Goal: Ask a question

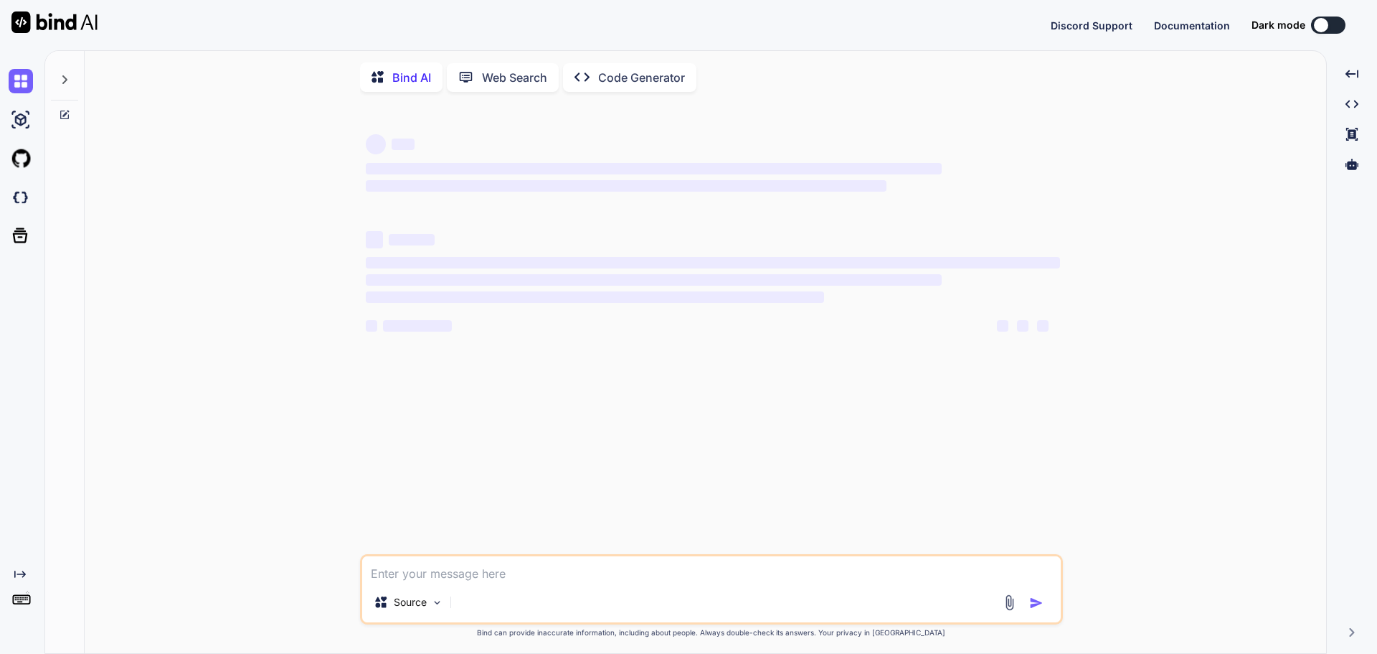
type textarea "x"
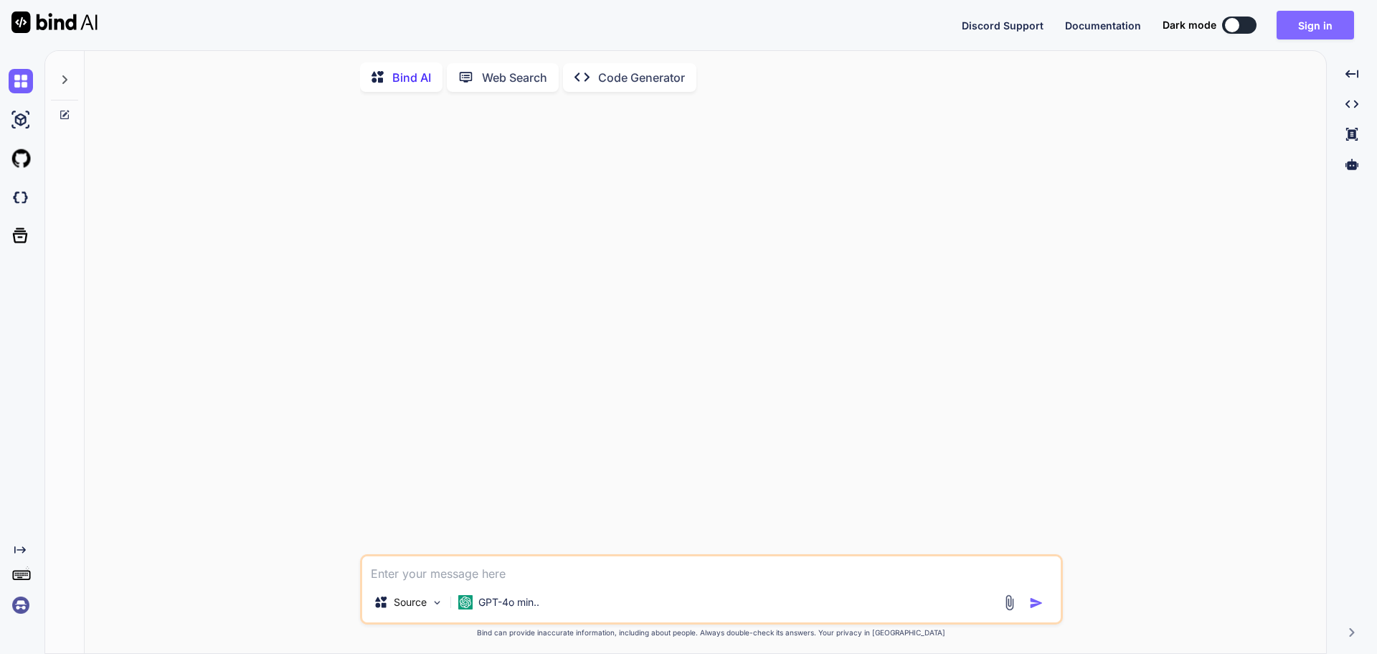
click at [1316, 23] on button "Sign in" at bounding box center [1315, 25] width 77 height 29
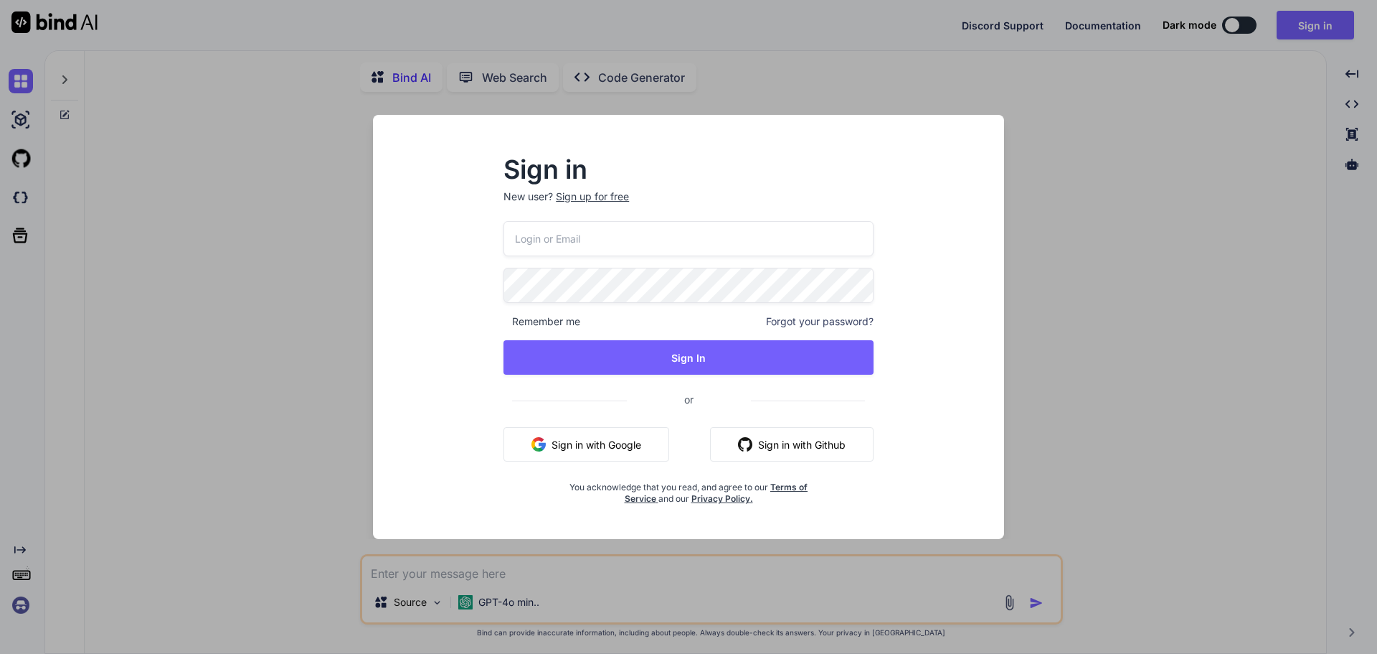
click at [626, 247] on input "email" at bounding box center [689, 238] width 370 height 35
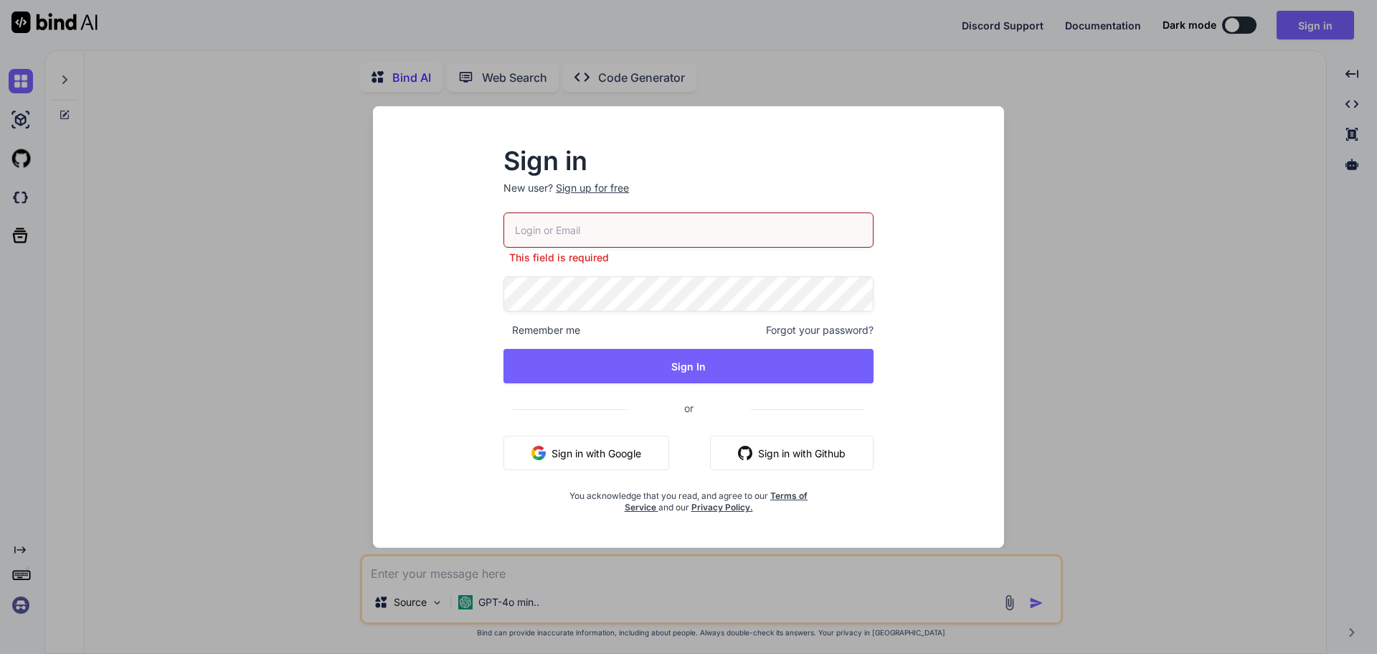
click at [554, 447] on button "Sign in with Google" at bounding box center [587, 452] width 166 height 34
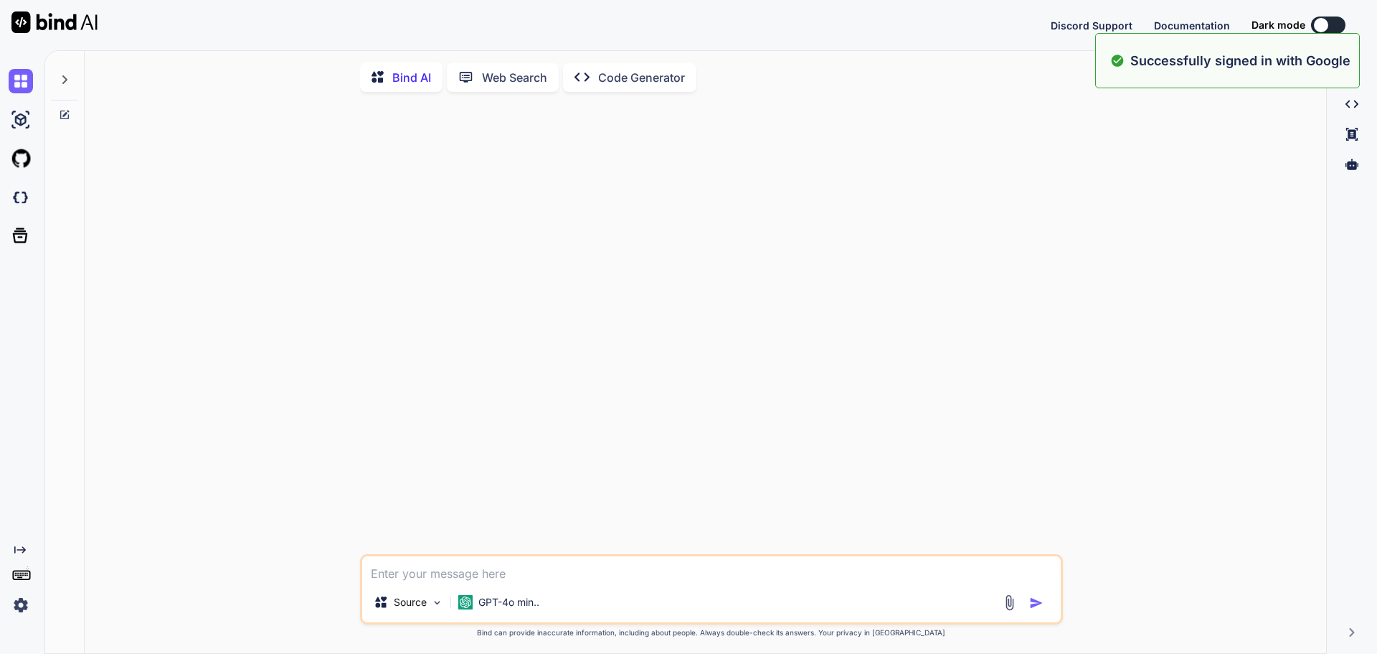
click at [293, 262] on div "Source GPT-4o min.. Created with Bind Always check its answers. Privacy in Bind…" at bounding box center [711, 379] width 1230 height 552
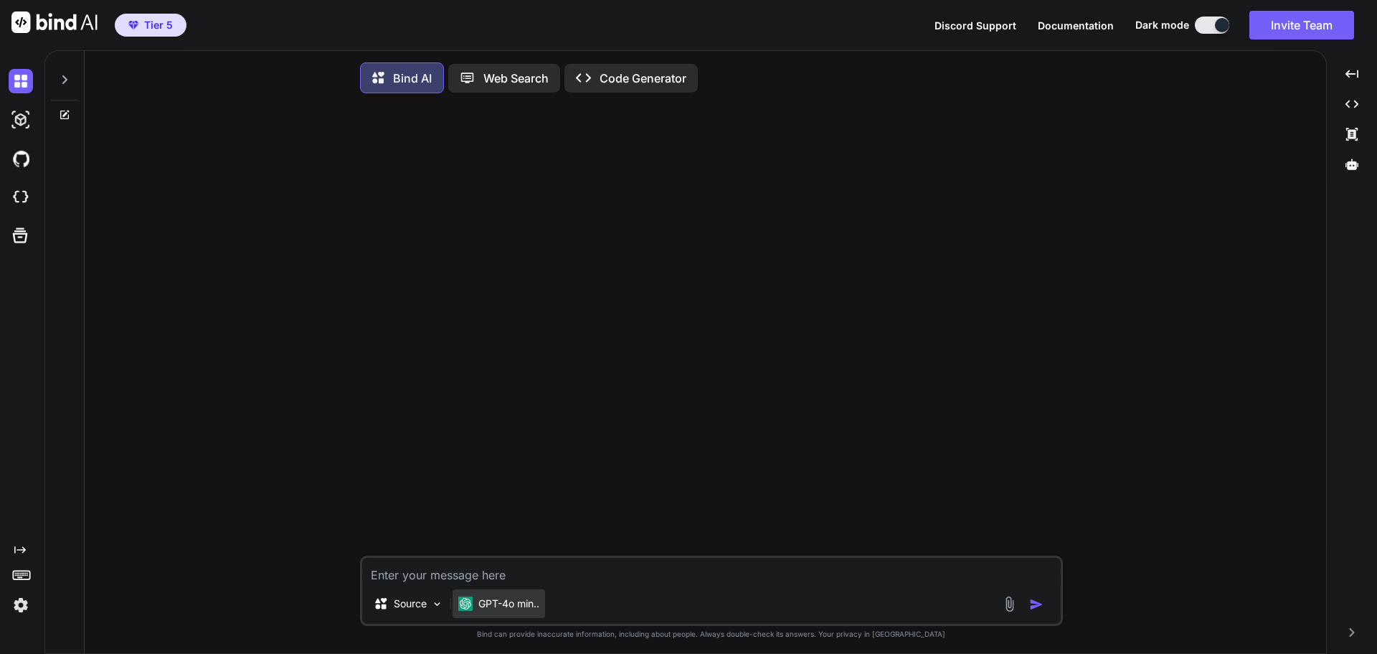
click at [489, 609] on p "GPT-4o min.." at bounding box center [508, 603] width 61 height 14
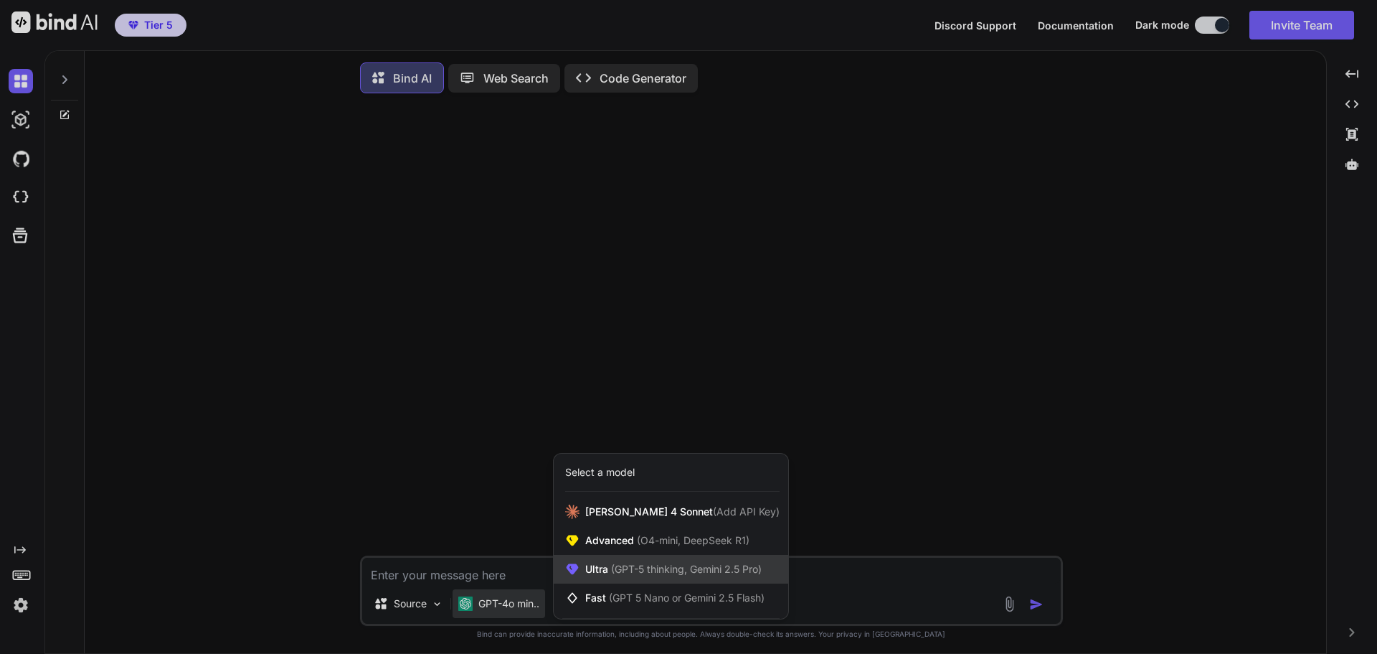
click at [610, 572] on span "(GPT-5 thinking, Gemini 2.5 Pro)" at bounding box center [685, 568] width 154 height 12
type textarea "x"
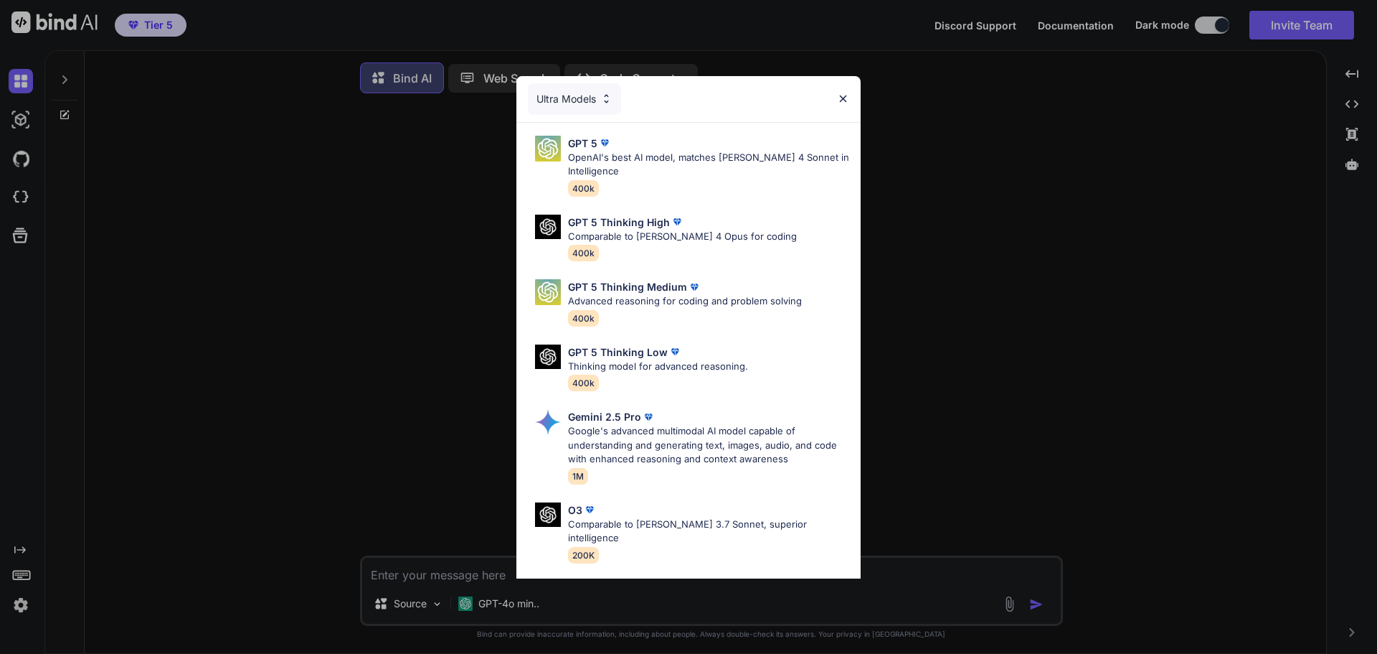
click at [602, 92] on div "Ultra Models" at bounding box center [574, 99] width 93 height 32
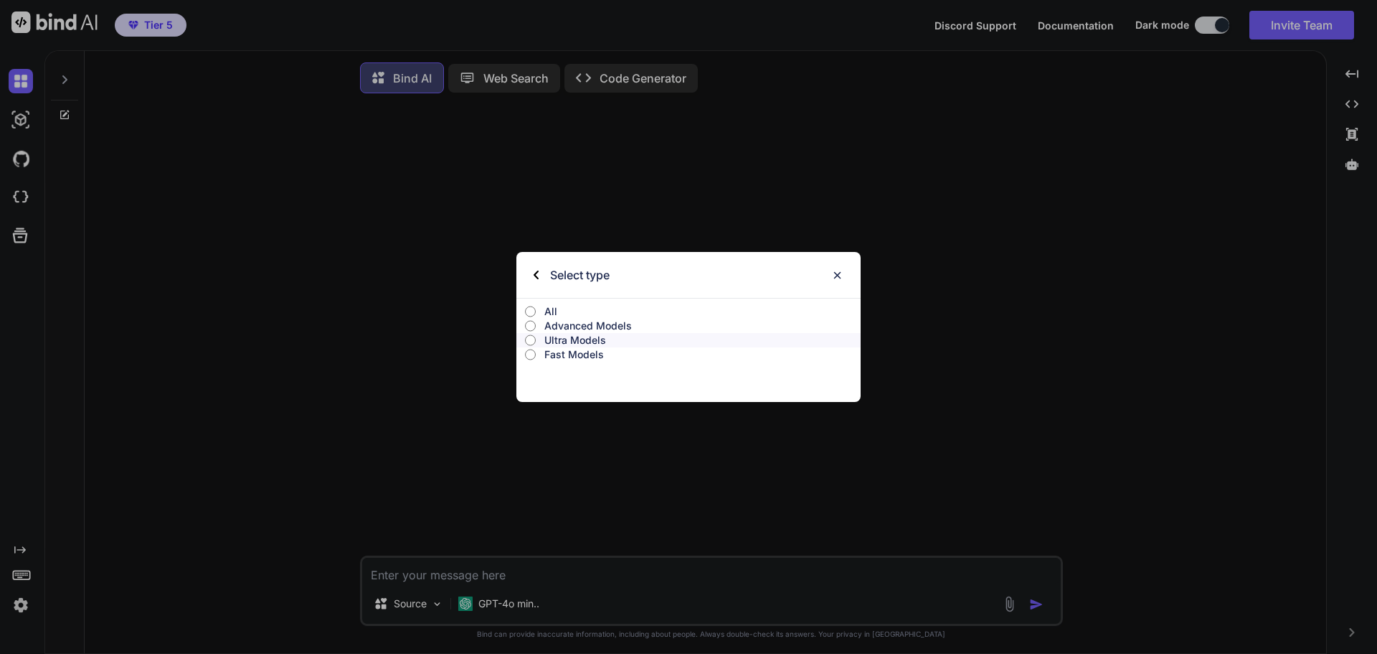
click at [542, 306] on label "All" at bounding box center [689, 311] width 344 height 14
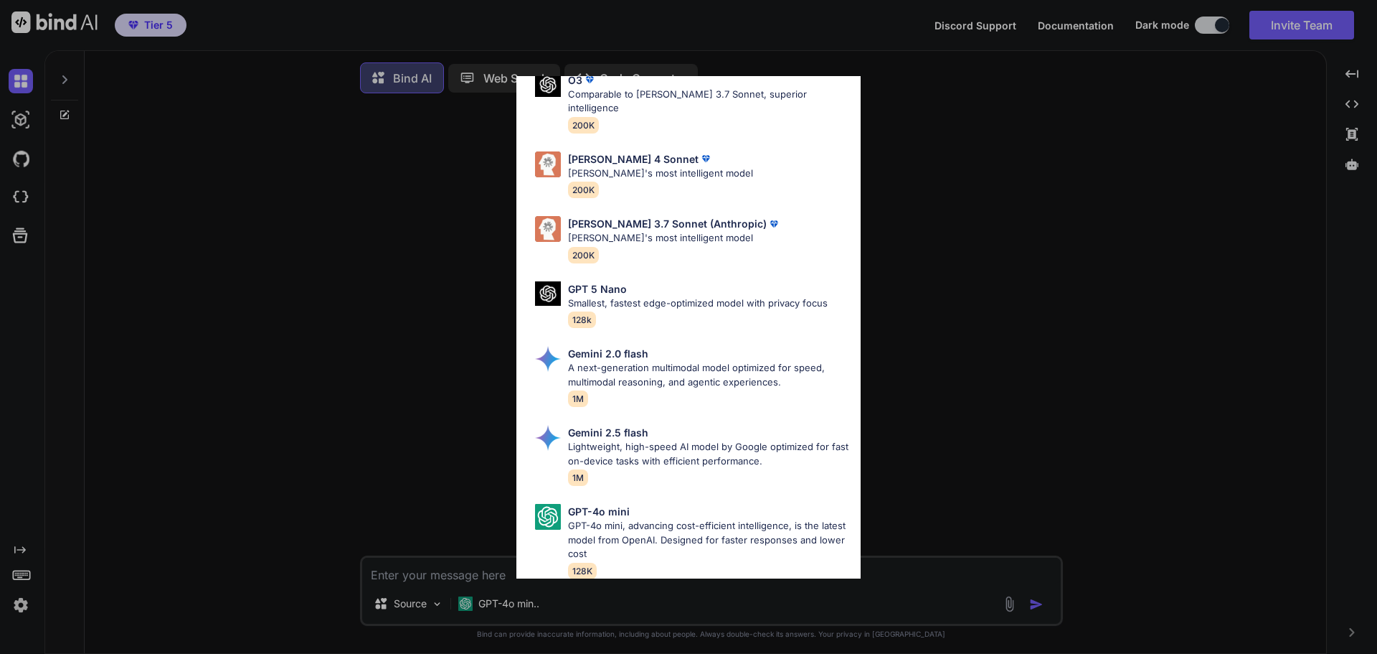
scroll to position [720, 0]
click at [291, 267] on div "All GPT 5 Mini Smaller, fast variant balancing speed and capability for light t…" at bounding box center [688, 327] width 1377 height 654
